Goal: Information Seeking & Learning: Find specific fact

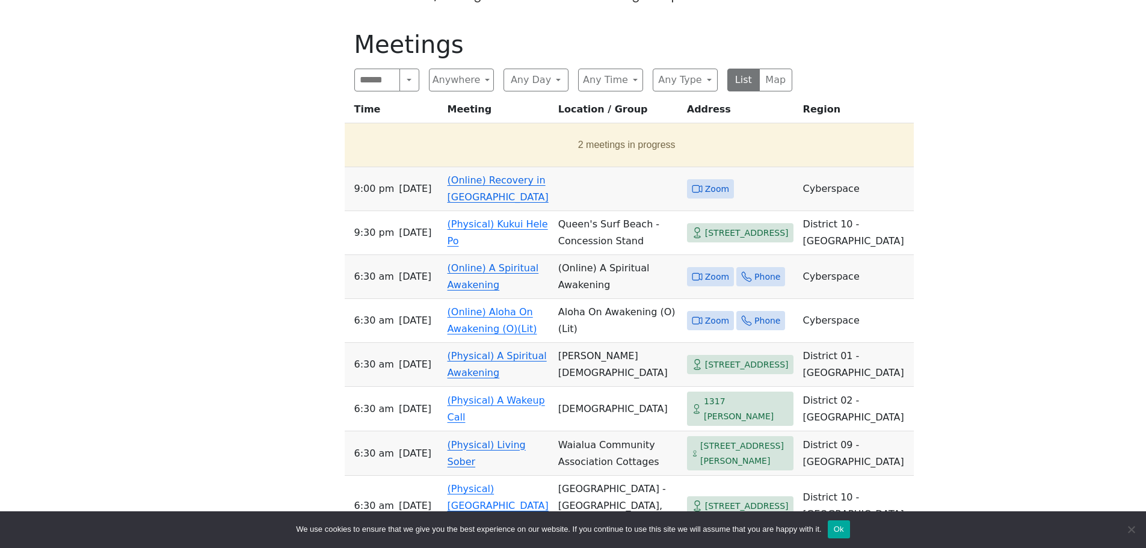
scroll to position [722, 0]
click at [502, 175] on link "(Online) Recovery in [GEOGRAPHIC_DATA]" at bounding box center [498, 189] width 101 height 28
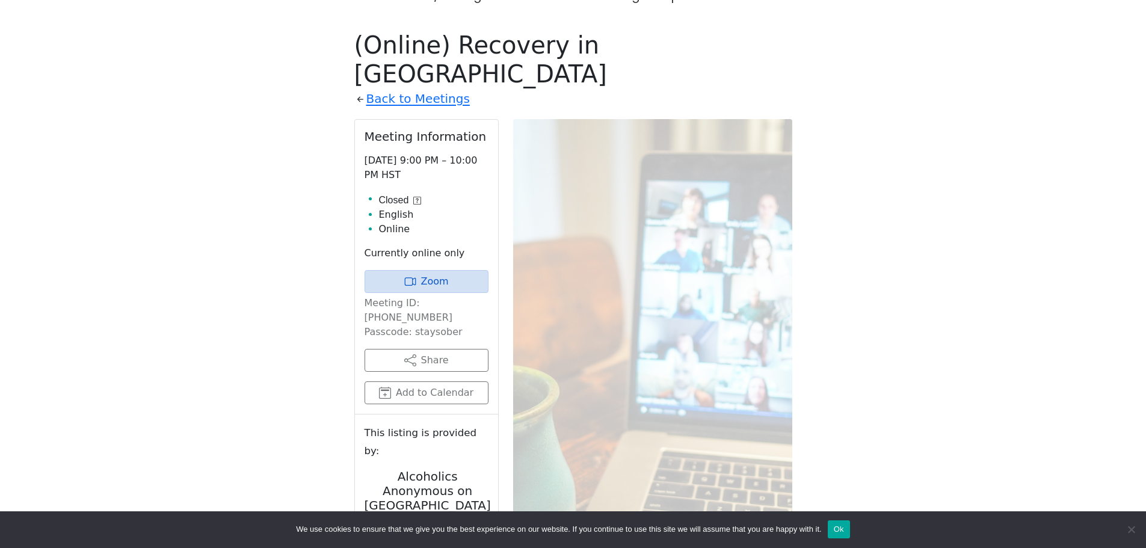
scroll to position [701, 0]
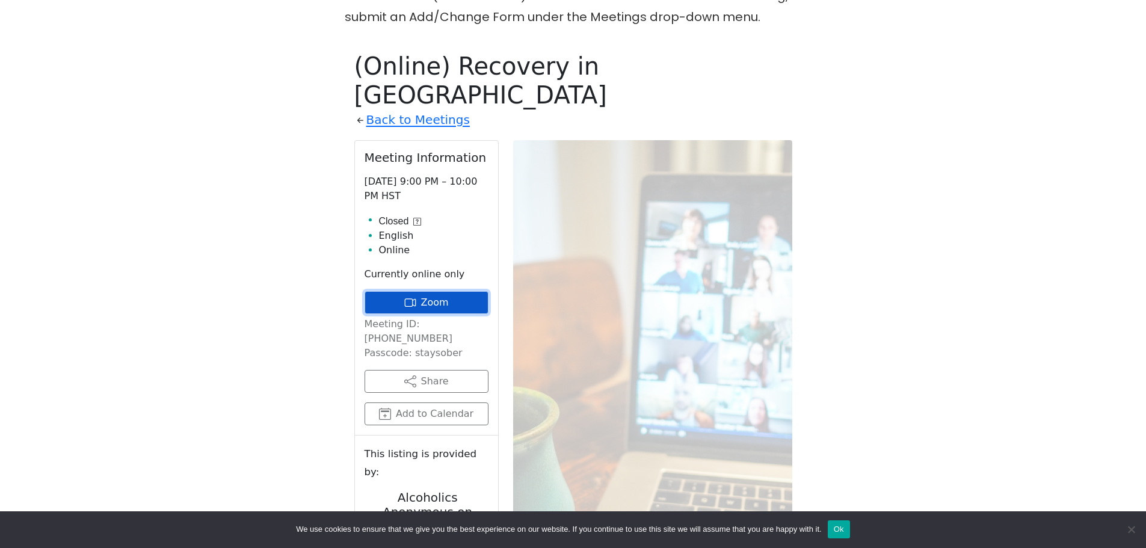
click at [422, 291] on link "Zoom" at bounding box center [427, 302] width 124 height 23
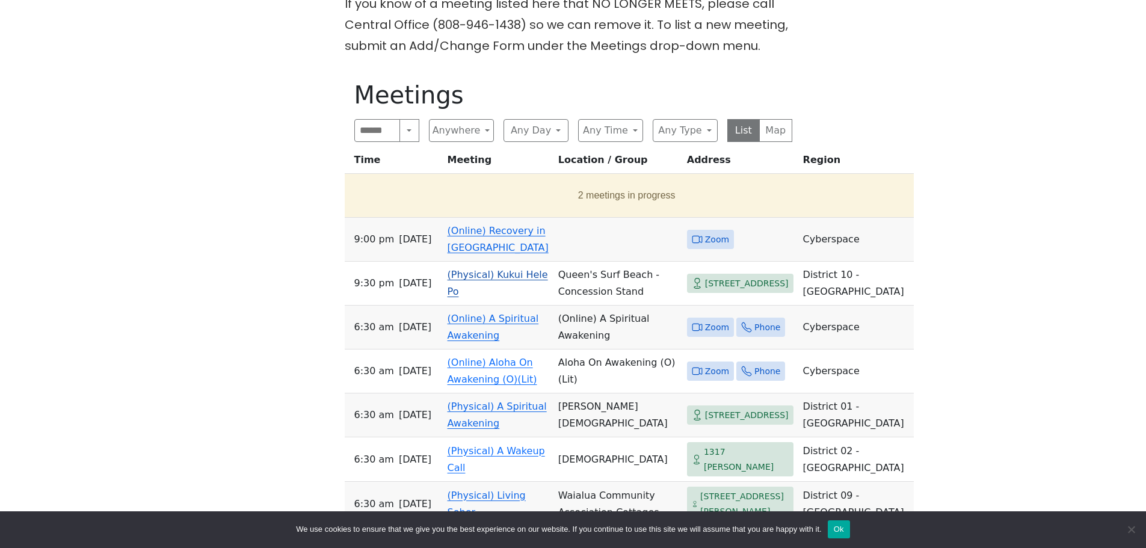
scroll to position [662, 0]
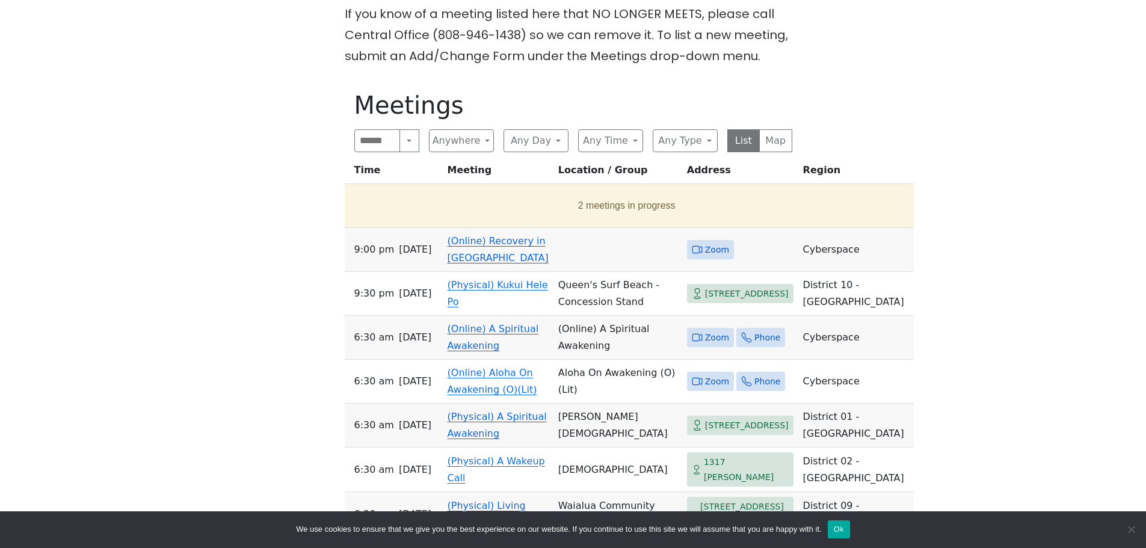
click at [471, 228] on td "(Online) Recovery in [GEOGRAPHIC_DATA]" at bounding box center [498, 250] width 111 height 44
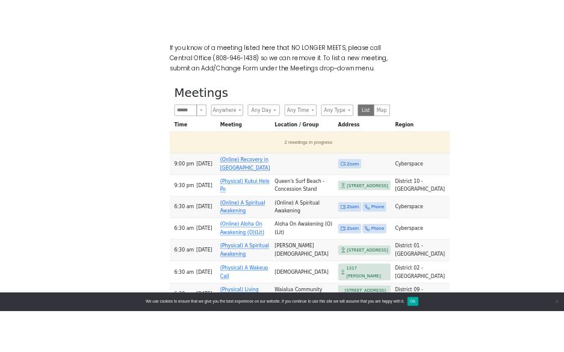
scroll to position [701, 0]
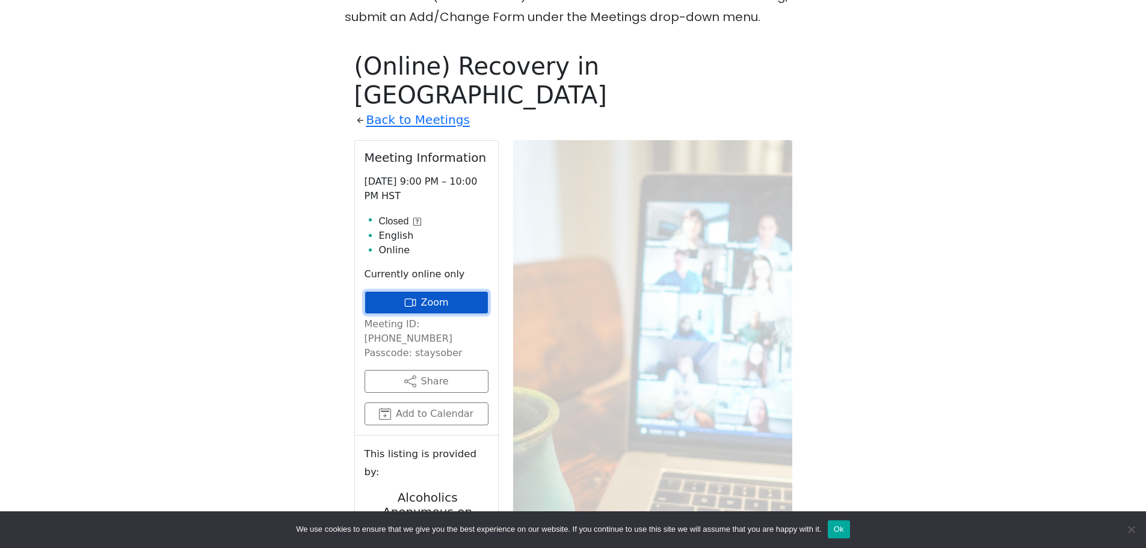
click at [436, 291] on link "Zoom" at bounding box center [427, 302] width 124 height 23
click at [426, 291] on link "Zoom" at bounding box center [427, 302] width 124 height 23
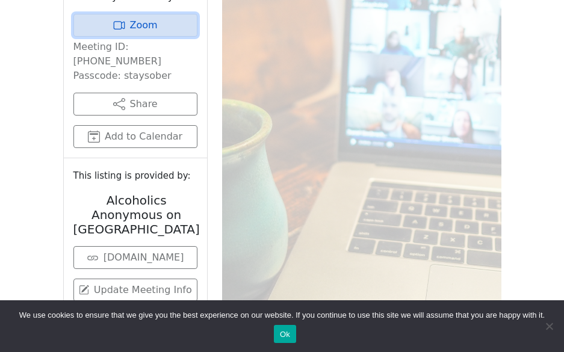
scroll to position [821, 0]
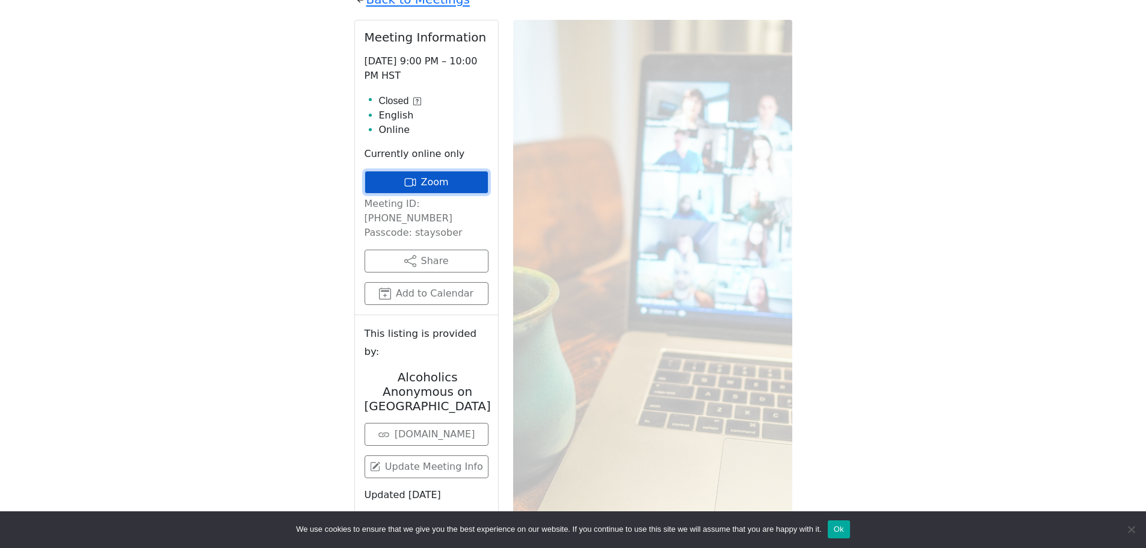
click at [403, 171] on link "Zoom" at bounding box center [427, 182] width 124 height 23
click at [440, 171] on link "Zoom" at bounding box center [427, 182] width 124 height 23
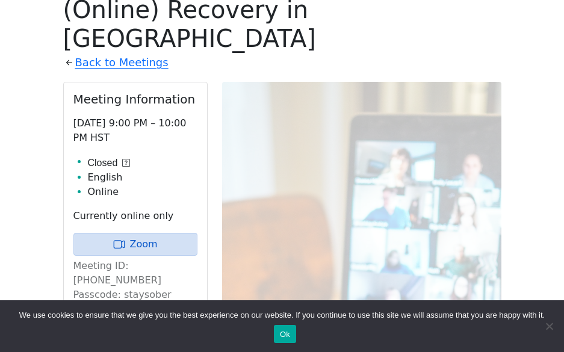
scroll to position [701, 0]
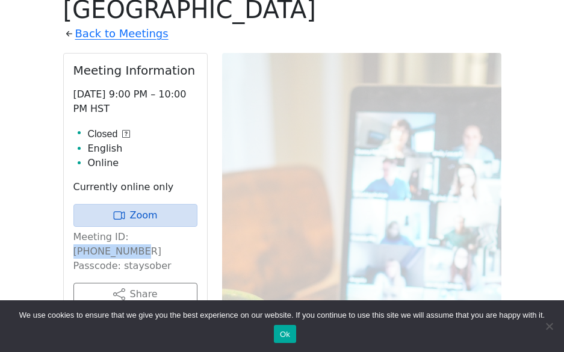
drag, startPoint x: 181, startPoint y: 192, endPoint x: 127, endPoint y: 188, distance: 54.3
click at [127, 230] on p "Meeting ID: [PHONE_NUMBER] Passcode: staysober" at bounding box center [135, 251] width 124 height 43
drag, startPoint x: 141, startPoint y: 191, endPoint x: 156, endPoint y: 188, distance: 14.6
copy p "[PHONE_NUMBER]"
